Goal: Navigation & Orientation: Find specific page/section

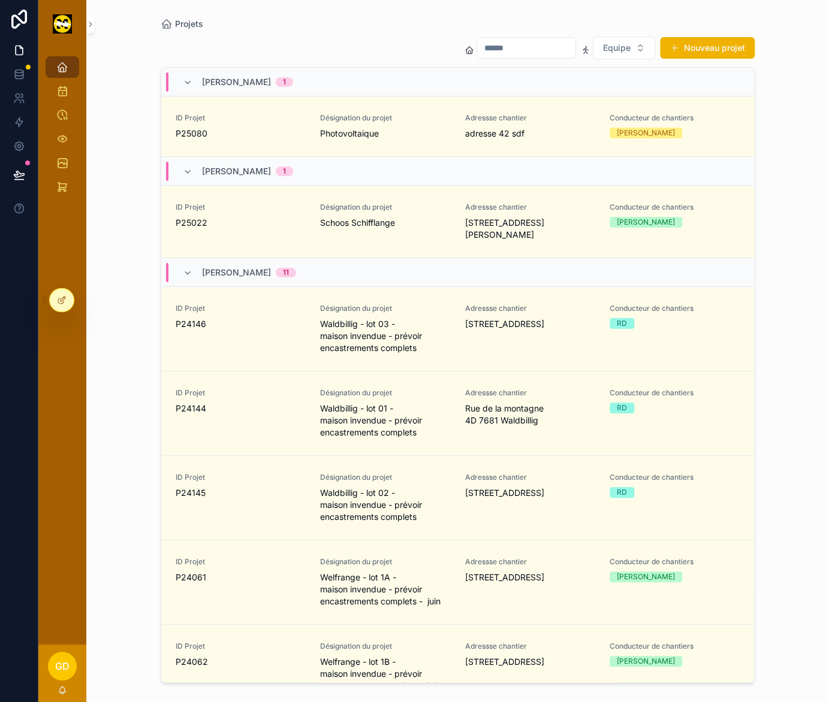
click at [481, 134] on span "adresse 42 sdf" at bounding box center [530, 134] width 130 height 12
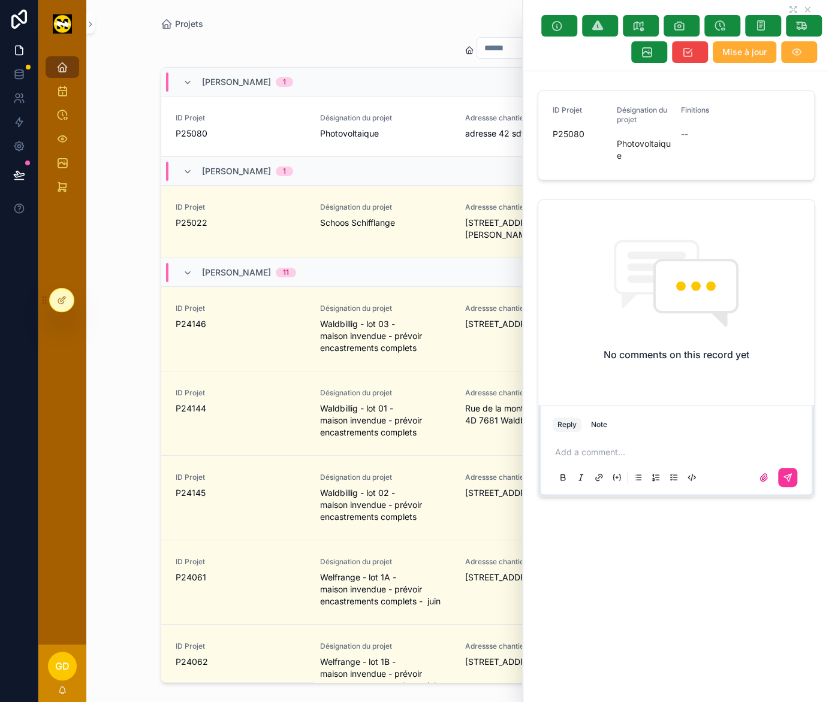
click at [802, 58] on button "scrollable content" at bounding box center [799, 52] width 36 height 22
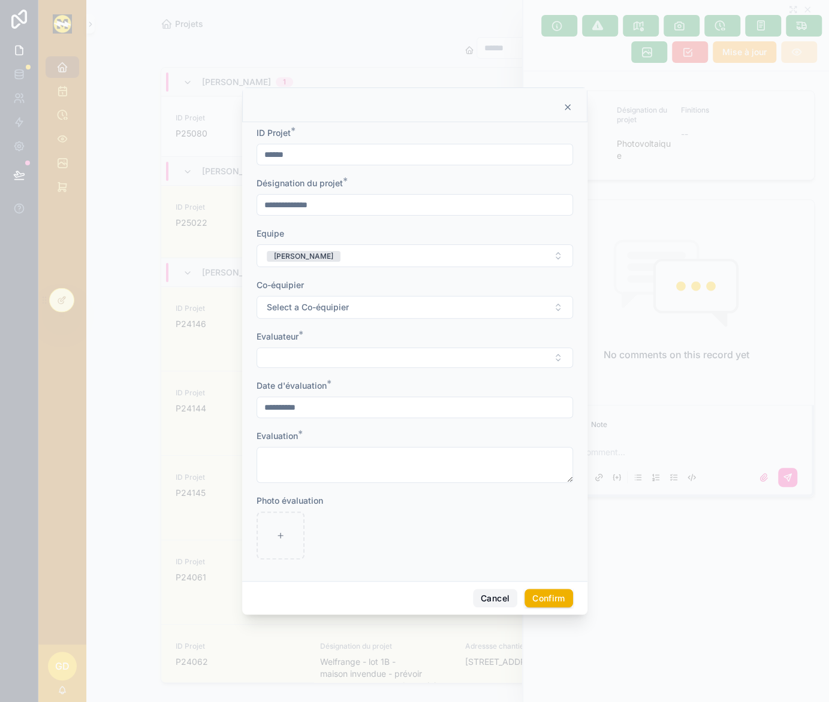
click at [488, 600] on button "Cancel" at bounding box center [495, 598] width 44 height 19
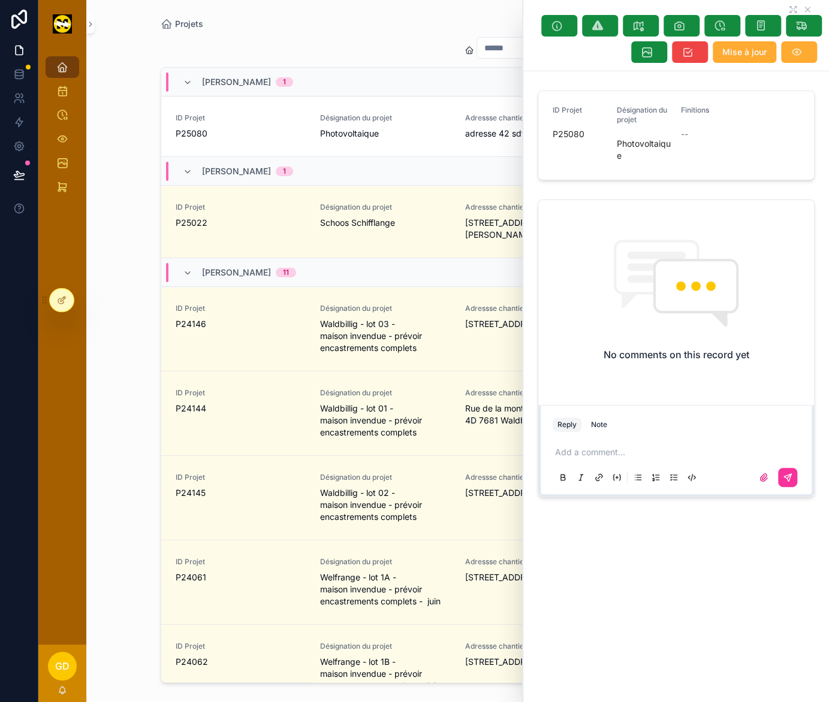
click at [61, 89] on icon "scrollable content" at bounding box center [62, 91] width 12 height 12
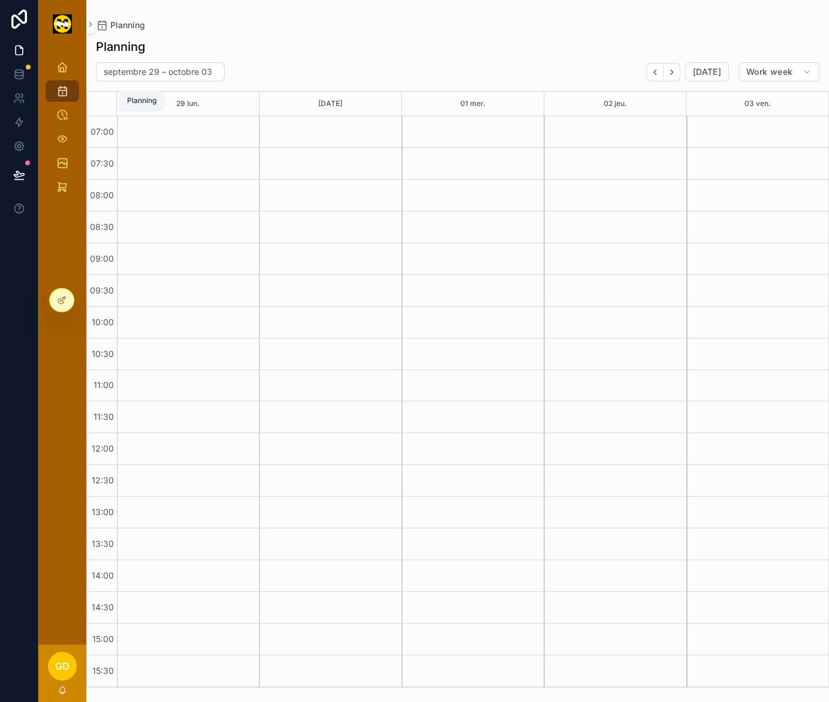
click at [653, 73] on icon "Back" at bounding box center [654, 72] width 9 height 9
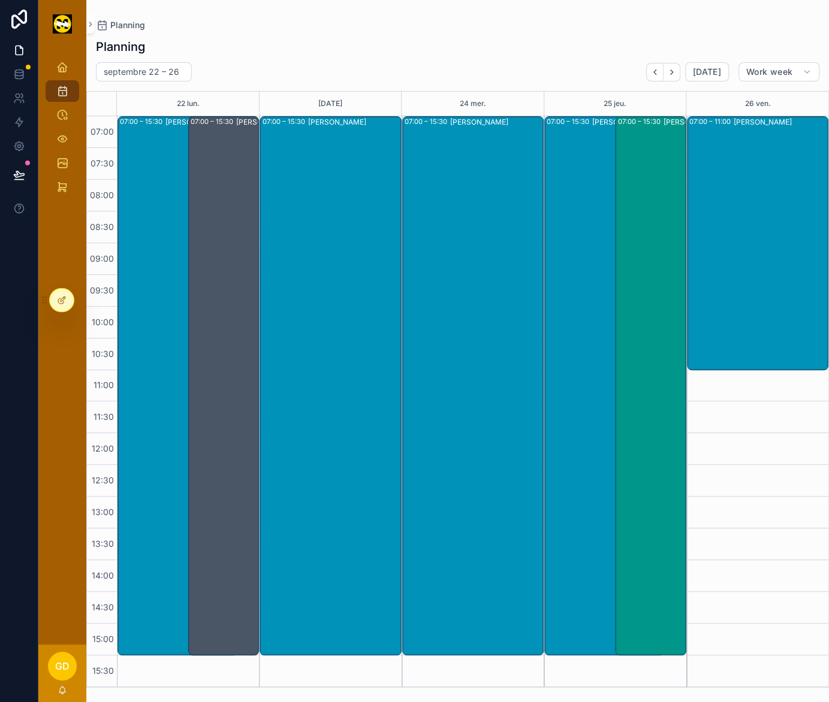
click at [656, 71] on icon "Back" at bounding box center [654, 72] width 2 height 5
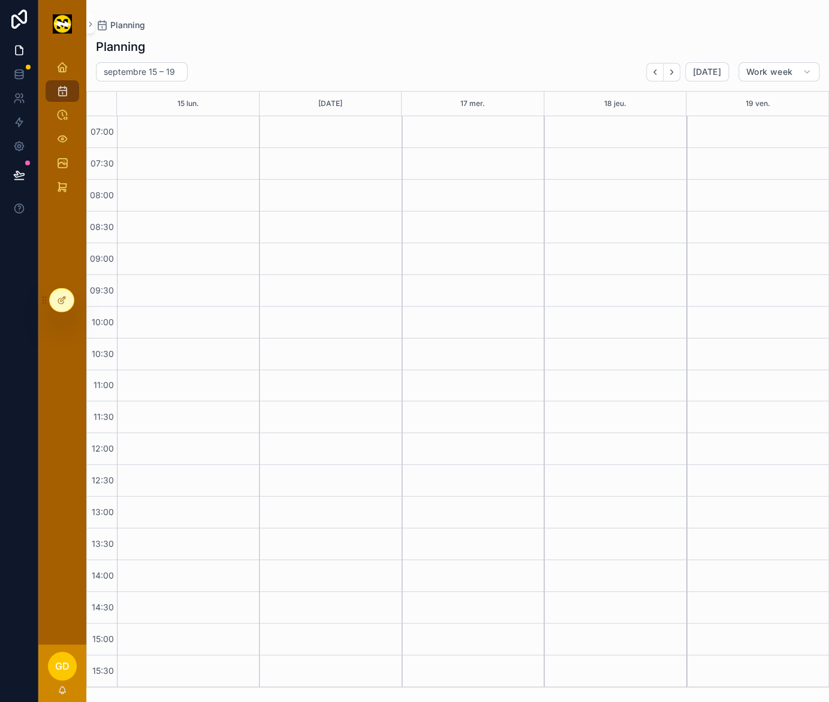
click at [674, 72] on icon "Next" at bounding box center [671, 72] width 9 height 9
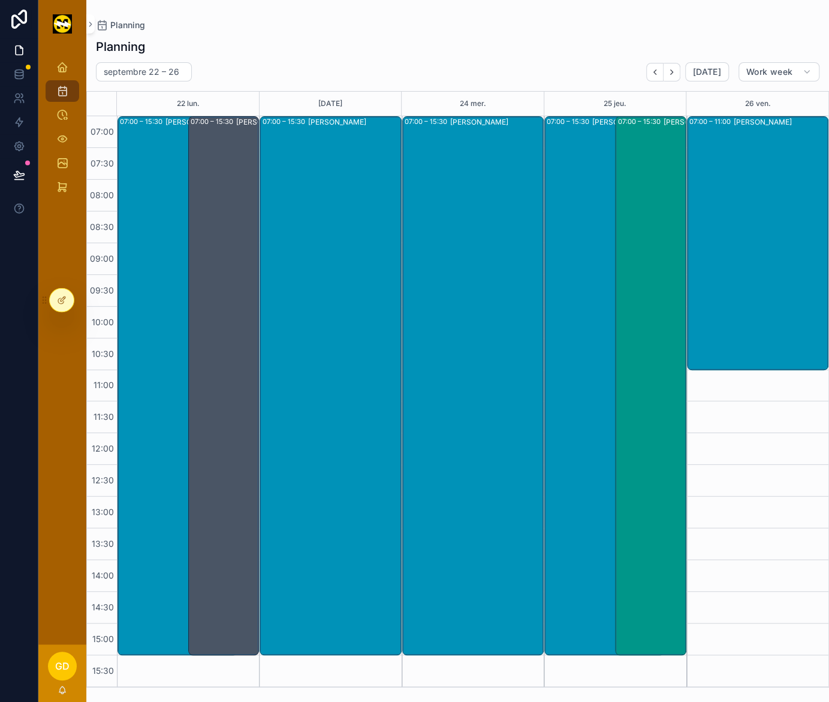
click at [221, 333] on div "07:00 – 15:30 Thomas Pavone" at bounding box center [224, 385] width 67 height 537
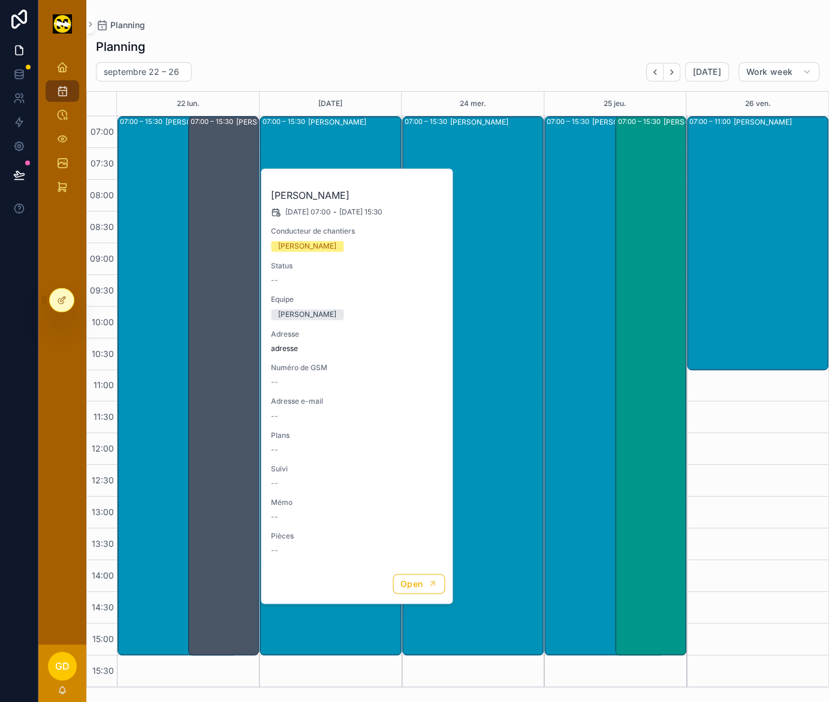
click at [401, 584] on span "Open" at bounding box center [411, 583] width 22 height 11
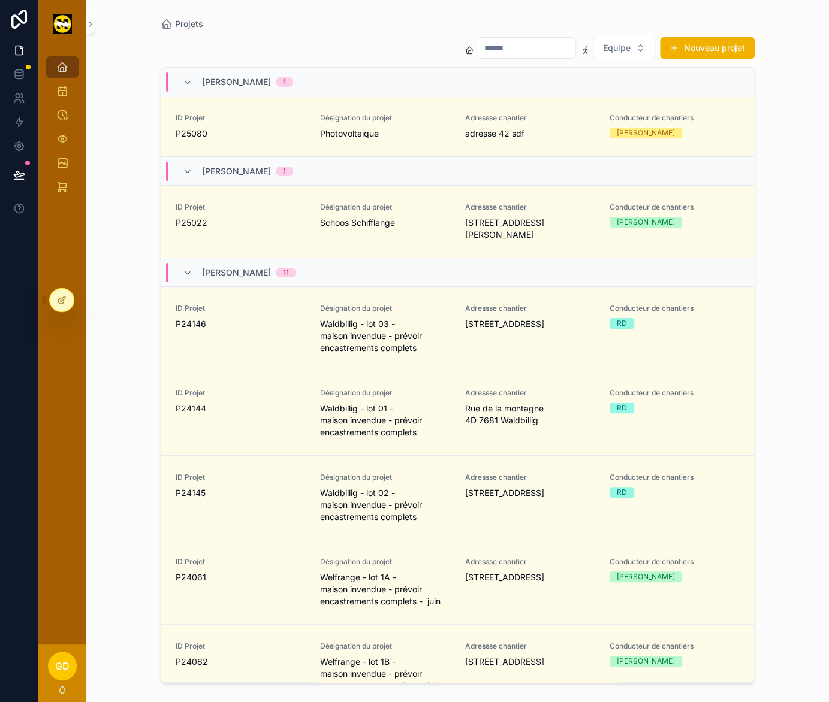
click at [23, 75] on icon at bounding box center [19, 76] width 8 height 5
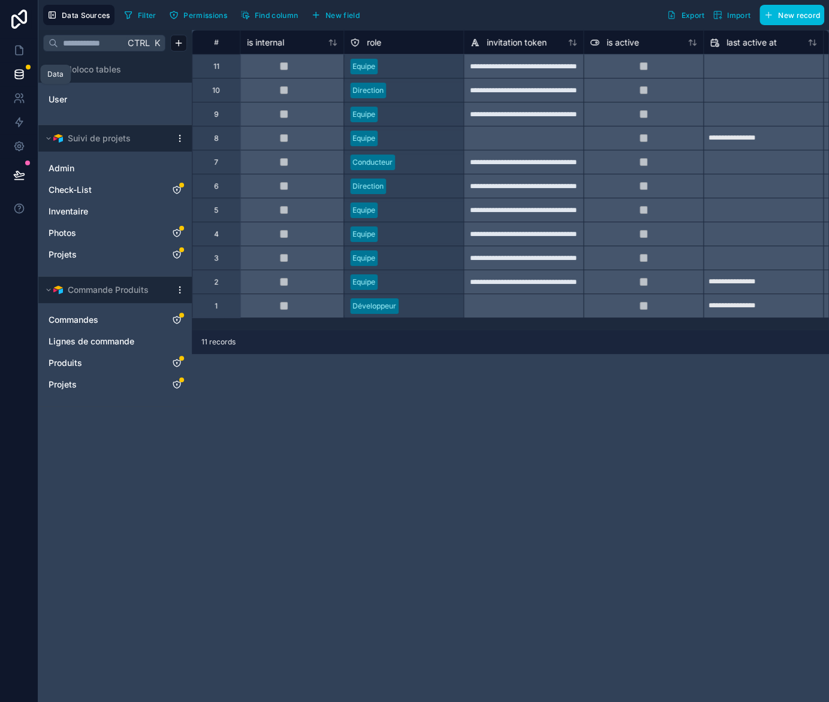
scroll to position [0, 497]
